Goal: Information Seeking & Learning: Learn about a topic

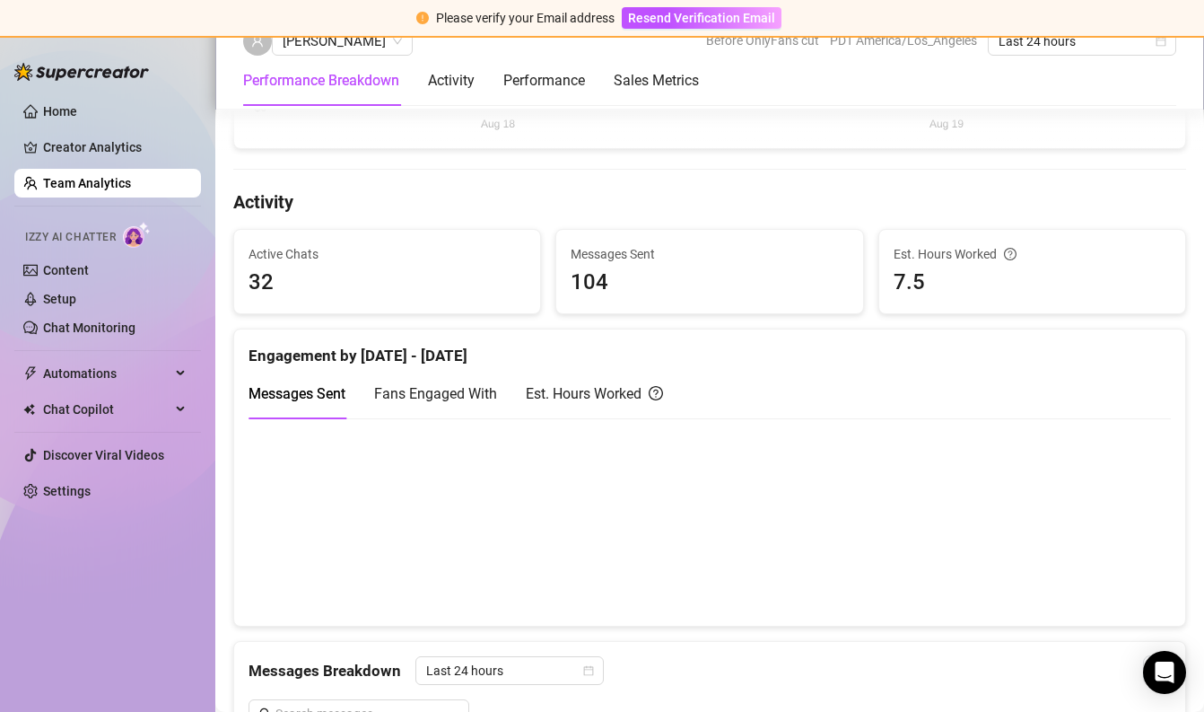
scroll to position [470, 0]
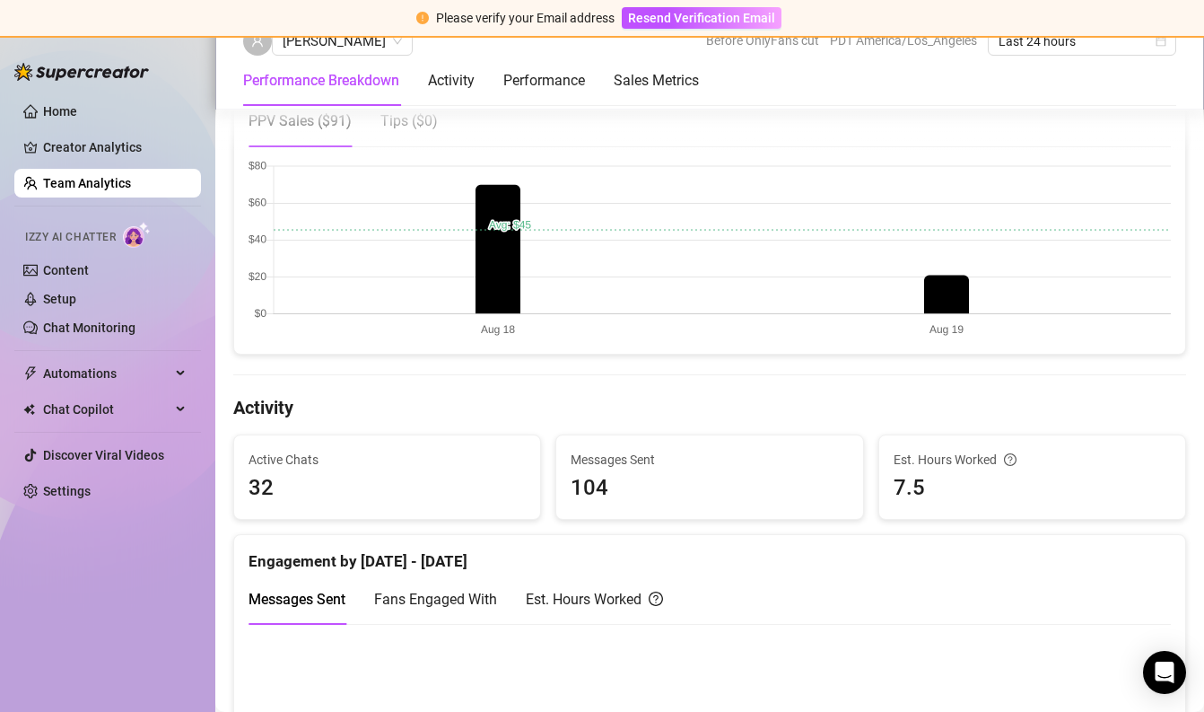
click at [137, 127] on ul "Home Creator Analytics Team Analytics Izzy AI Chatter Content Setup Chat Monito…" at bounding box center [107, 301] width 187 height 423
click at [77, 115] on link "Home" at bounding box center [60, 111] width 34 height 14
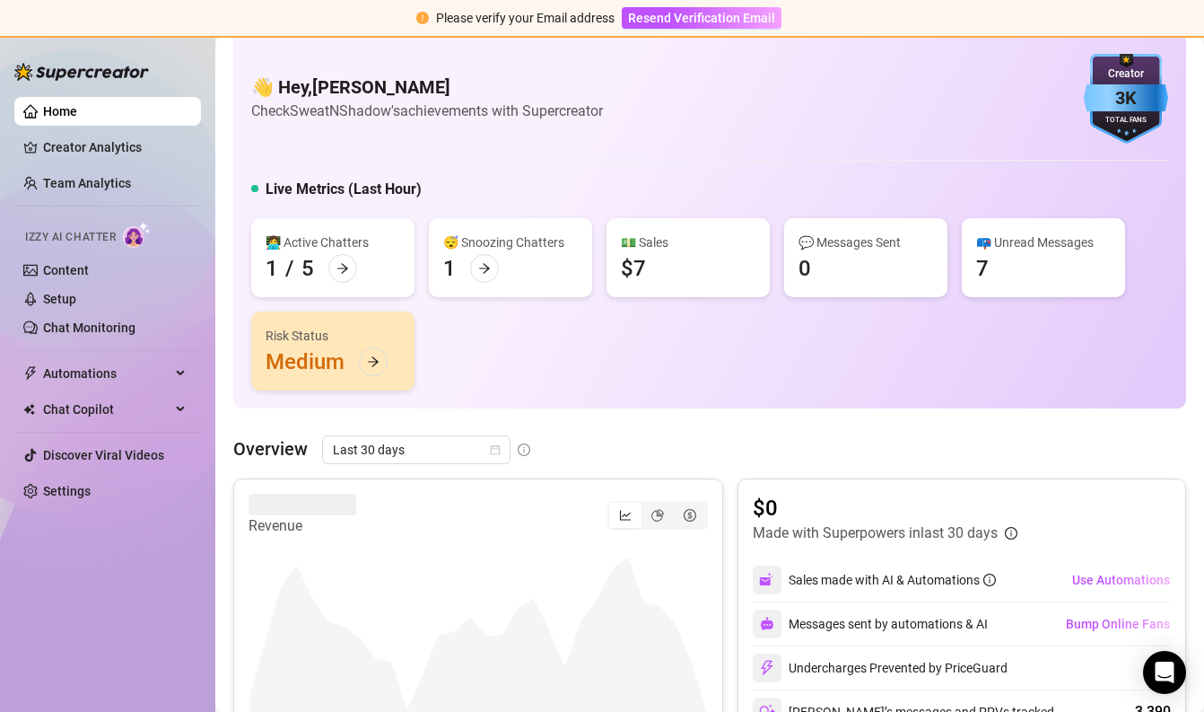
scroll to position [25, 0]
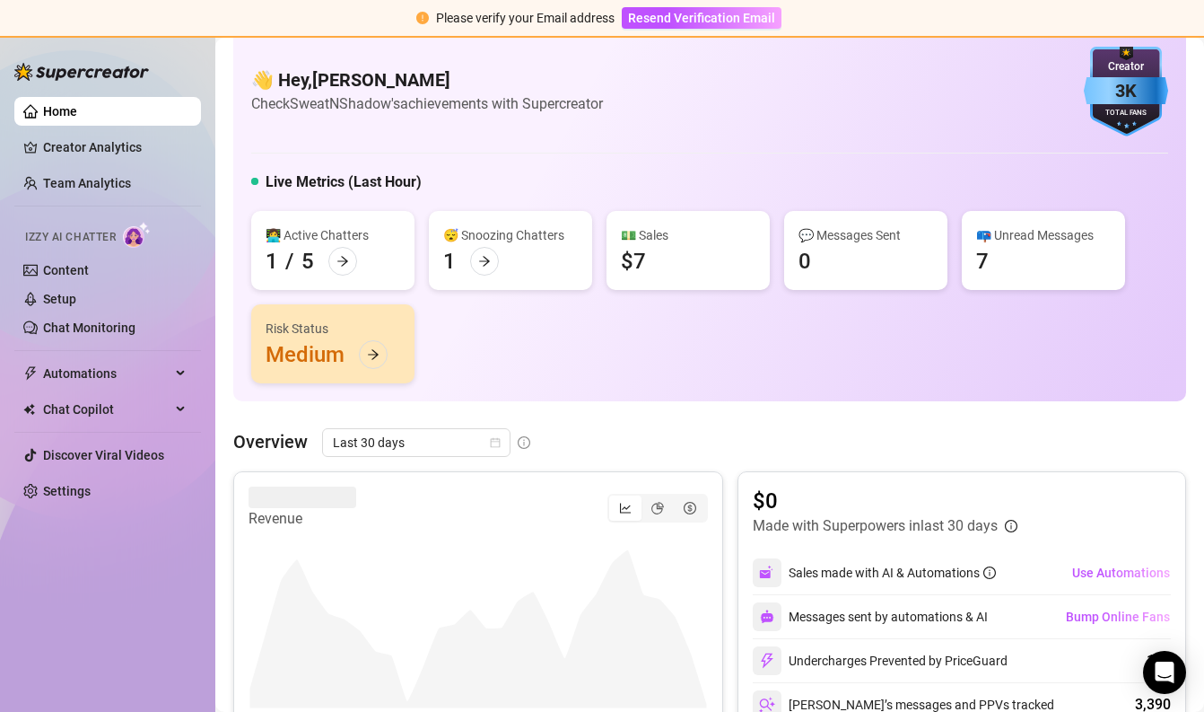
click at [77, 111] on link "Home" at bounding box center [60, 111] width 34 height 14
click at [109, 132] on ul "Home Creator Analytics Team Analytics Izzy AI Chatter Content Setup Chat Monito…" at bounding box center [107, 301] width 187 height 423
click at [106, 138] on link "Creator Analytics" at bounding box center [115, 147] width 144 height 29
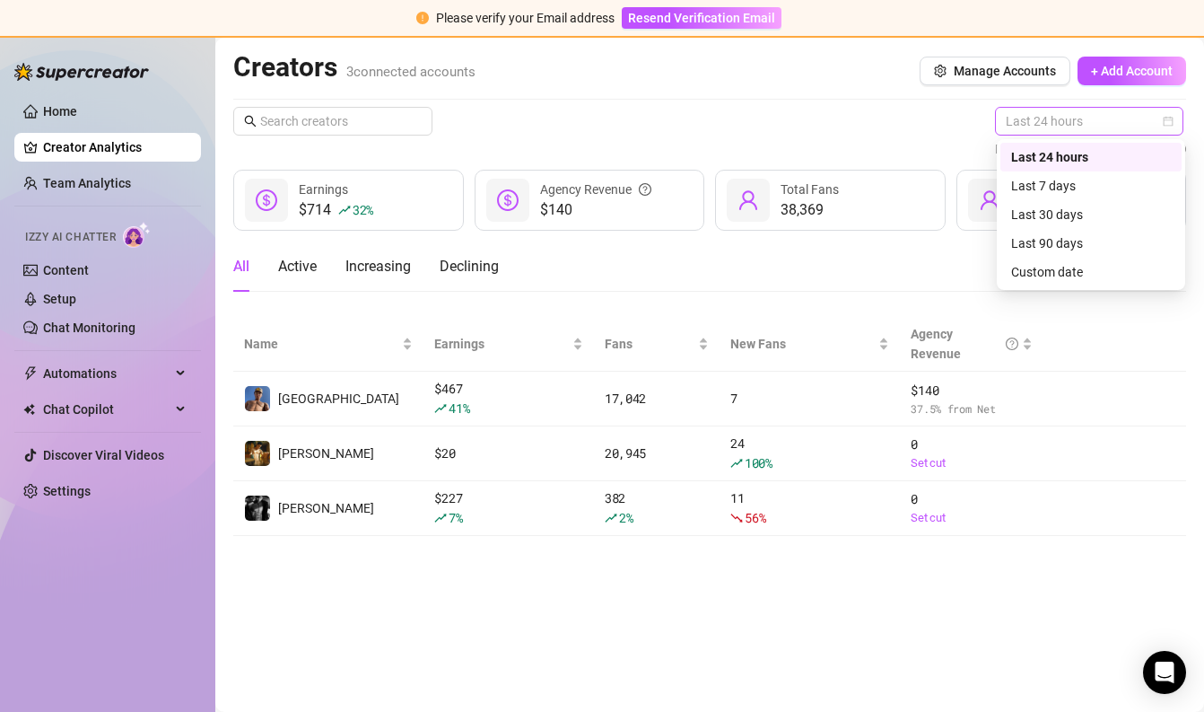
click at [1031, 130] on span "Last 24 hours" at bounding box center [1089, 121] width 167 height 27
click at [1046, 219] on div "Last 30 days" at bounding box center [1091, 215] width 160 height 20
